Goal: Information Seeking & Learning: Learn about a topic

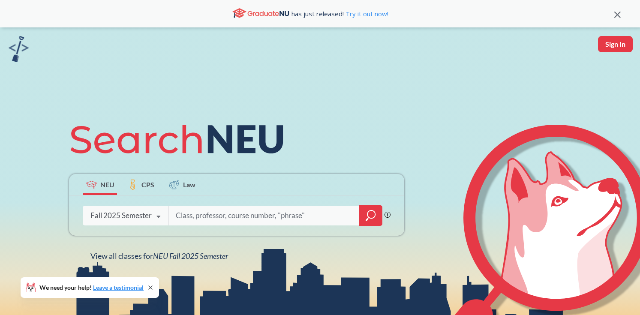
click at [228, 218] on input "search" at bounding box center [264, 216] width 178 height 18
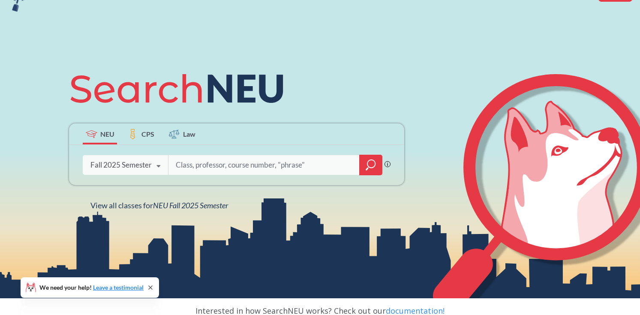
scroll to position [64, 0]
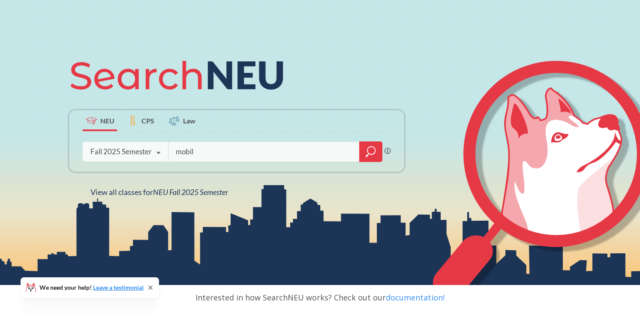
type input "mobile"
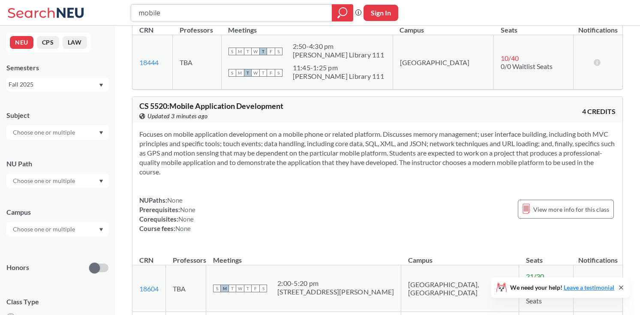
scroll to position [692, 0]
click at [175, 8] on input "mobile" at bounding box center [232, 13] width 188 height 15
type input "web"
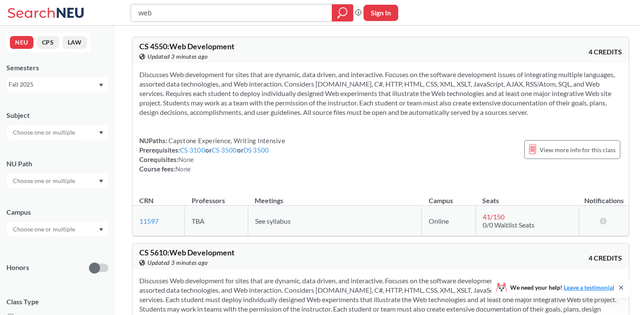
click at [227, 12] on input "web" at bounding box center [232, 13] width 188 height 15
type input "distributed"
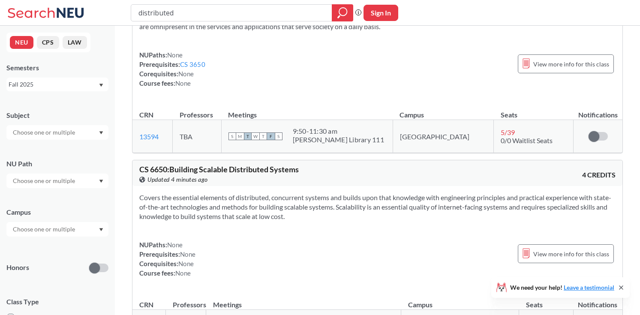
scroll to position [77, 0]
click at [235, 9] on input "distributed" at bounding box center [232, 13] width 188 height 15
type input "vision"
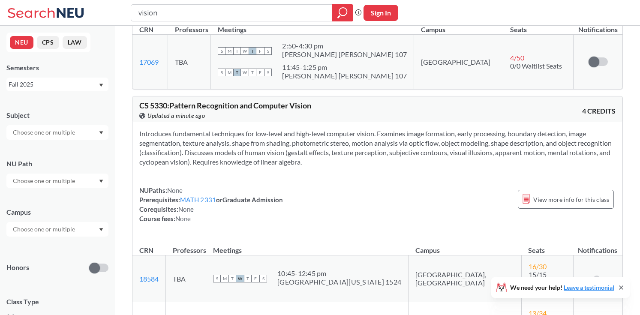
scroll to position [396, 0]
click at [196, 15] on input "vision" at bounding box center [232, 13] width 188 height 15
type input "cloud"
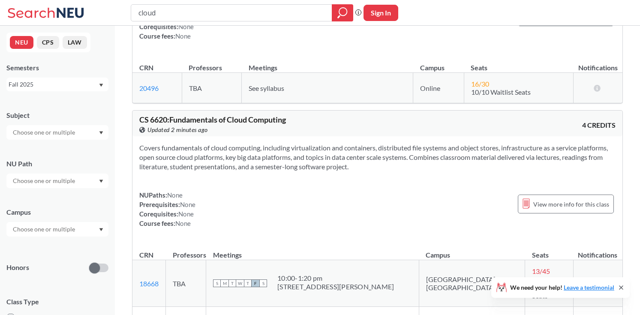
scroll to position [324, 0]
click at [231, 21] on div "cloud" at bounding box center [242, 12] width 223 height 17
click at [227, 13] on input "cloud" at bounding box center [232, 13] width 188 height 15
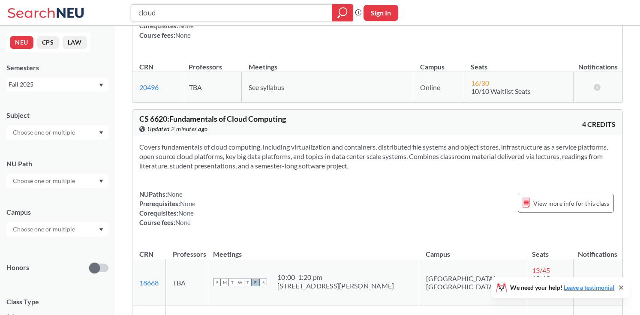
click at [227, 13] on input "cloud" at bounding box center [232, 13] width 188 height 15
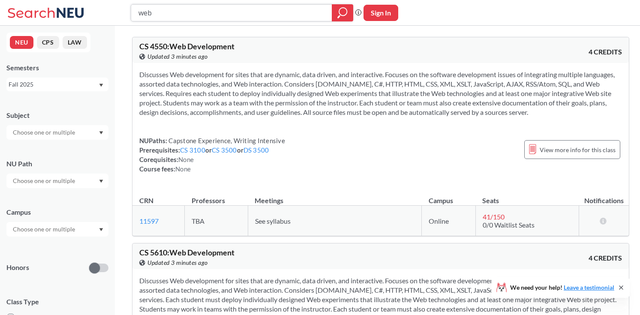
click at [272, 12] on input "web" at bounding box center [232, 13] width 188 height 15
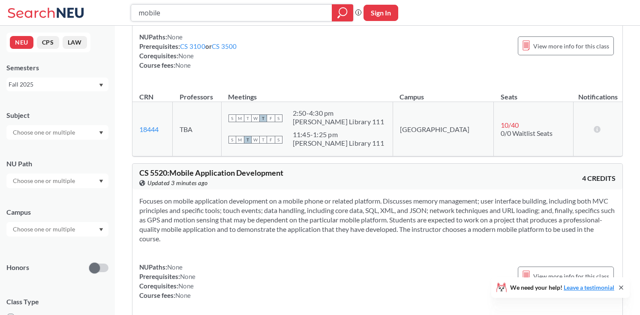
scroll to position [664, 0]
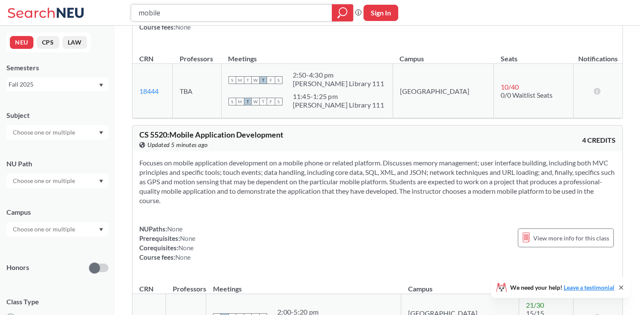
click at [239, 17] on input "mobile" at bounding box center [232, 13] width 188 height 15
type input "natural language"
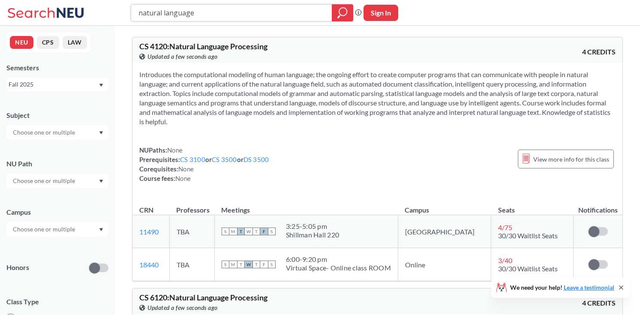
click at [212, 6] on input "natural language" at bounding box center [232, 13] width 188 height 15
click at [323, 107] on section "Introduces the computational modeling of human language; the ongoing effort to …" at bounding box center [377, 98] width 477 height 57
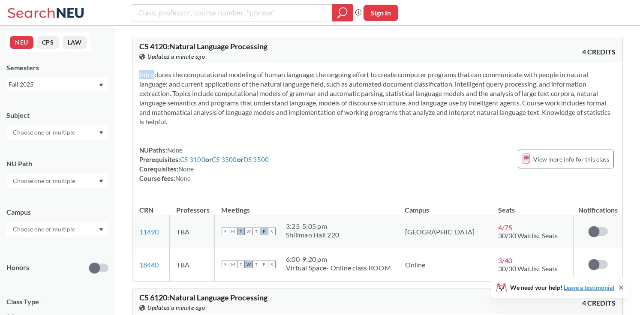
drag, startPoint x: 323, startPoint y: 107, endPoint x: 327, endPoint y: 104, distance: 5.2
click at [327, 104] on section "Introduces the computational modeling of human language; the ongoing effort to …" at bounding box center [377, 98] width 477 height 57
